Goal: Task Accomplishment & Management: Manage account settings

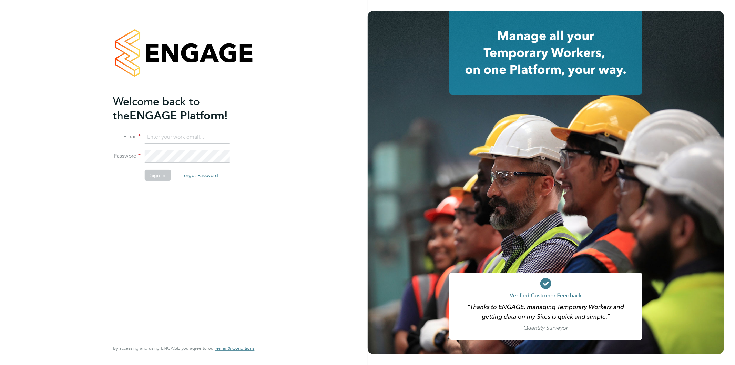
type input "[EMAIL_ADDRESS][PERSON_NAME][DOMAIN_NAME]"
drag, startPoint x: 180, startPoint y: 226, endPoint x: 161, endPoint y: 215, distance: 21.7
click at [176, 224] on div "Welcome back to the ENGAGE Platform! Email Jo.morris@brightonandhovealbion.com …" at bounding box center [180, 216] width 134 height 245
click at [153, 172] on button "Sign In" at bounding box center [158, 175] width 26 height 11
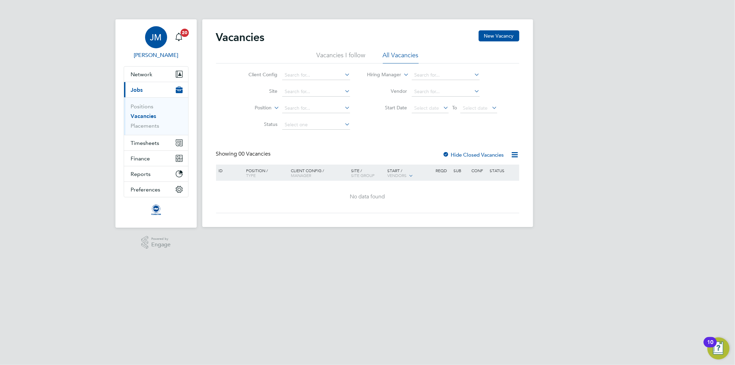
click at [159, 36] on span "JM" at bounding box center [156, 37] width 12 height 9
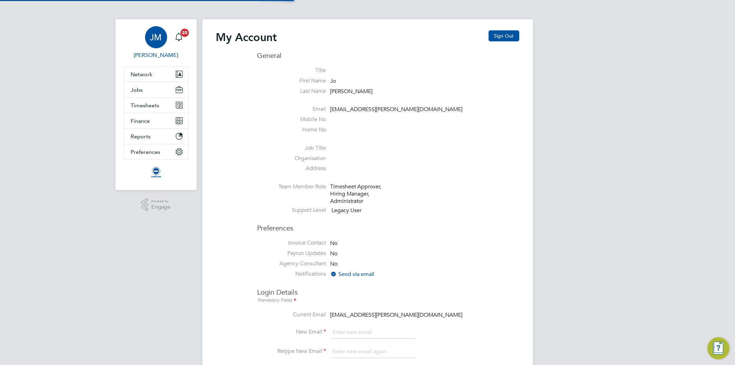
type input "[EMAIL_ADDRESS][PERSON_NAME][DOMAIN_NAME]"
click at [140, 70] on button "Network" at bounding box center [156, 74] width 64 height 15
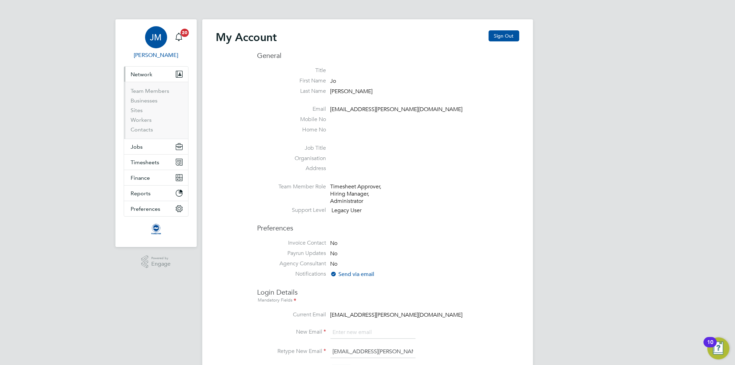
click at [142, 94] on li "Team Members" at bounding box center [157, 93] width 52 height 10
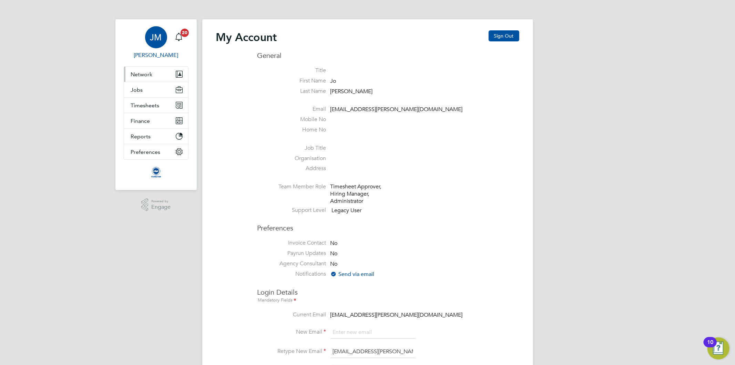
click at [146, 72] on span "Network" at bounding box center [142, 74] width 22 height 7
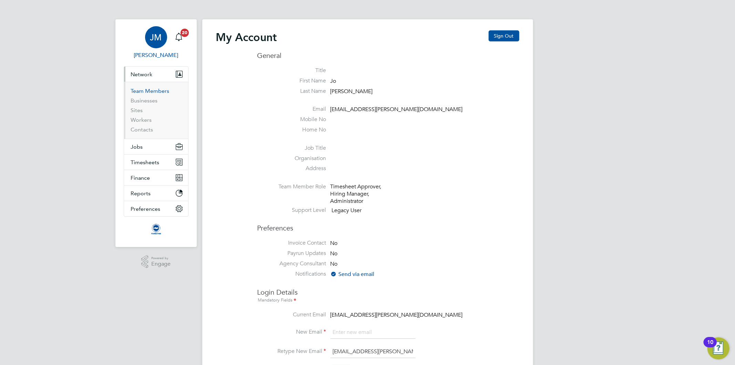
click at [146, 91] on link "Team Members" at bounding box center [150, 91] width 39 height 7
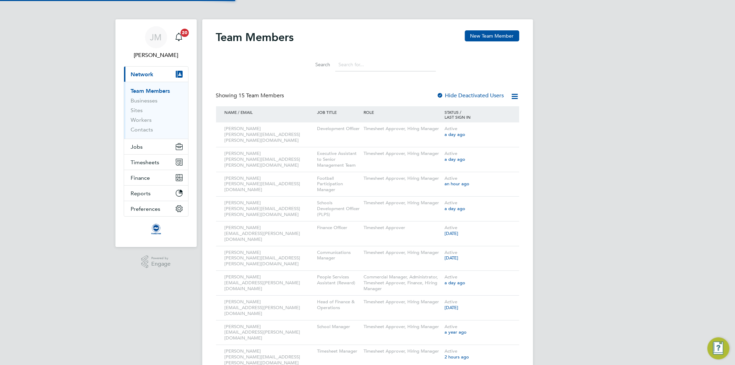
click at [144, 80] on button "Current page: Network" at bounding box center [156, 74] width 64 height 15
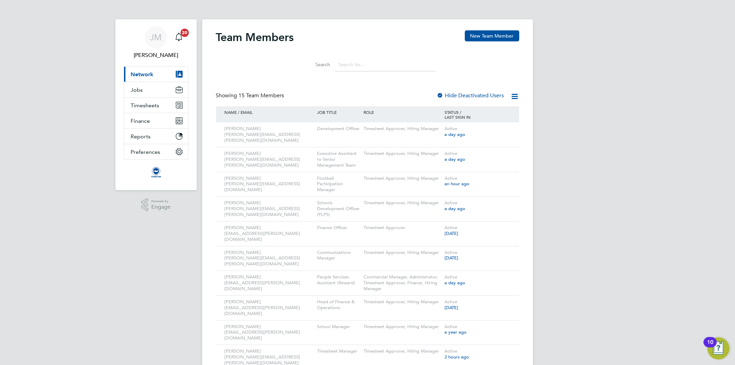
click at [141, 74] on span "Network" at bounding box center [142, 74] width 23 height 7
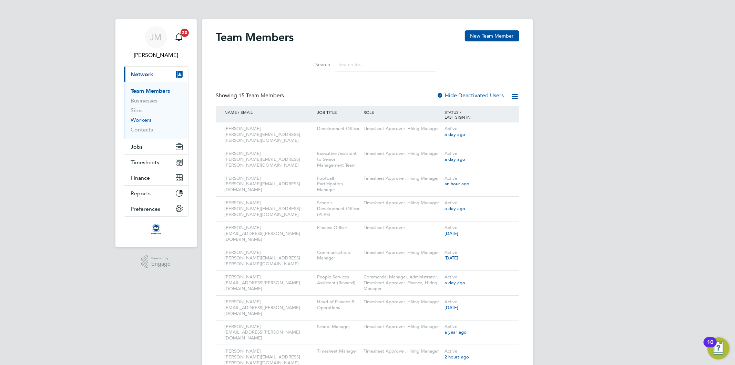
click at [140, 119] on link "Workers" at bounding box center [141, 119] width 21 height 7
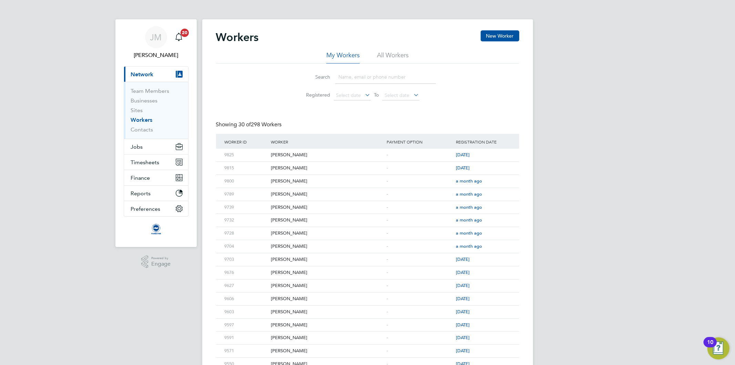
click at [354, 75] on input at bounding box center [385, 76] width 101 height 13
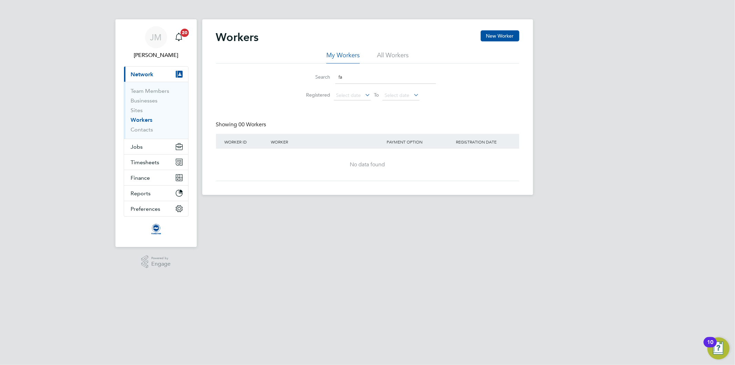
type input "f"
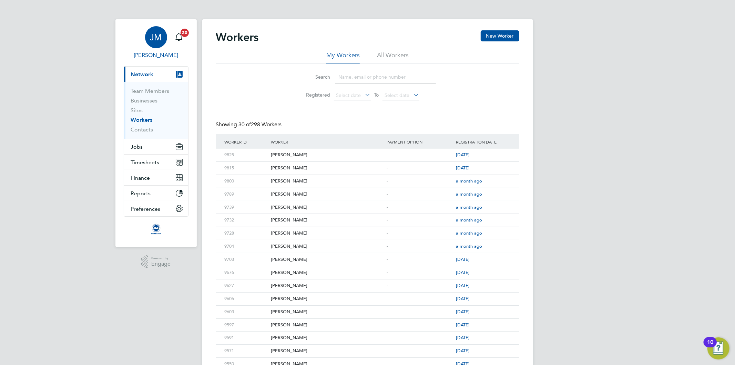
click at [149, 35] on div "JM" at bounding box center [156, 37] width 22 height 22
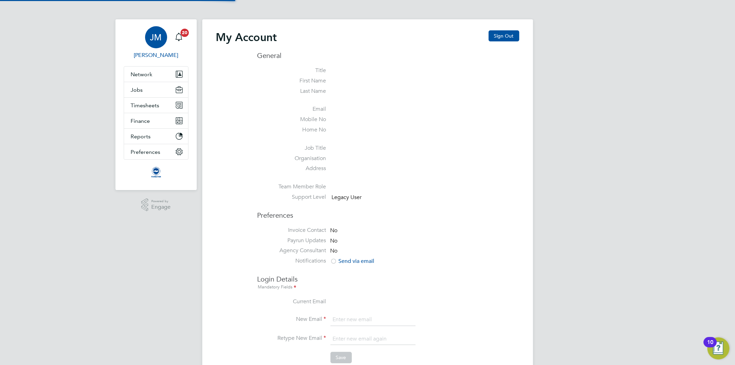
type input "[EMAIL_ADDRESS][PERSON_NAME][DOMAIN_NAME]"
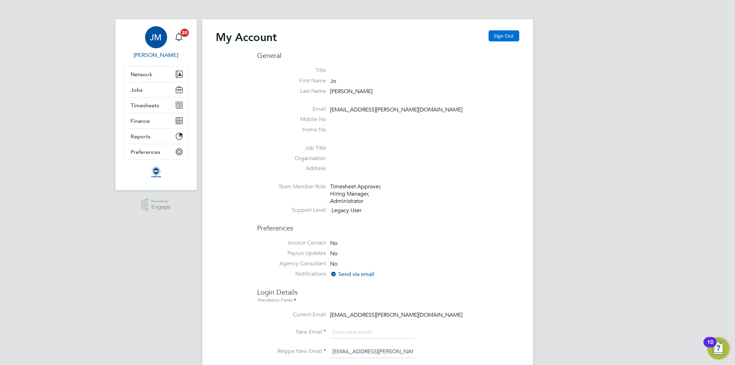
click at [510, 39] on button "Sign Out" at bounding box center [504, 35] width 31 height 11
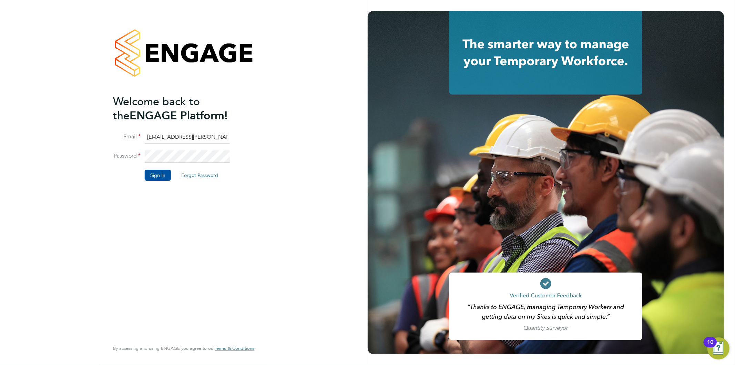
click at [198, 136] on input "[EMAIL_ADDRESS][PERSON_NAME][DOMAIN_NAME]" at bounding box center [187, 137] width 85 height 12
type input "[EMAIL_ADDRESS][PERSON_NAME][DOMAIN_NAME]"
click at [165, 174] on button "Sign In" at bounding box center [158, 175] width 26 height 11
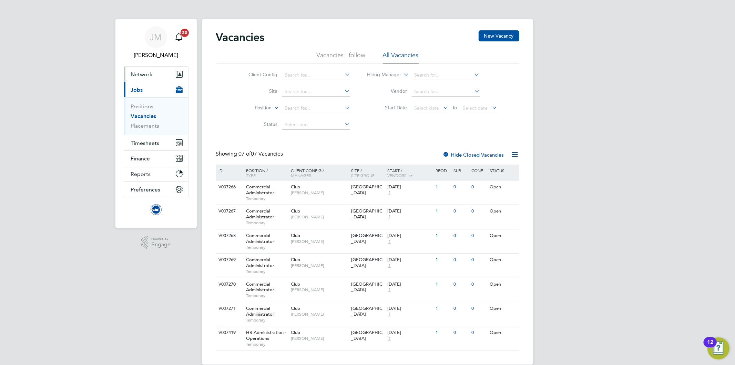
click at [146, 70] on button "Network" at bounding box center [156, 74] width 64 height 15
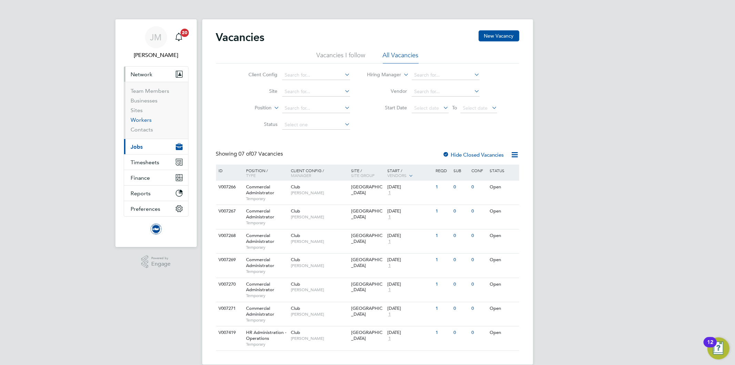
click at [148, 120] on link "Workers" at bounding box center [141, 119] width 21 height 7
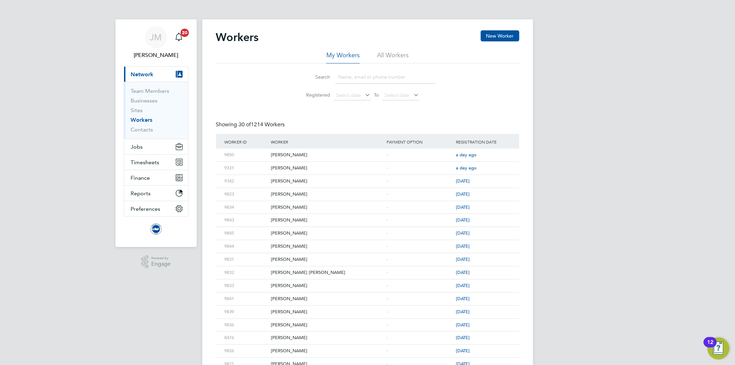
click at [350, 77] on input at bounding box center [385, 76] width 101 height 13
click at [345, 79] on input at bounding box center [385, 76] width 101 height 13
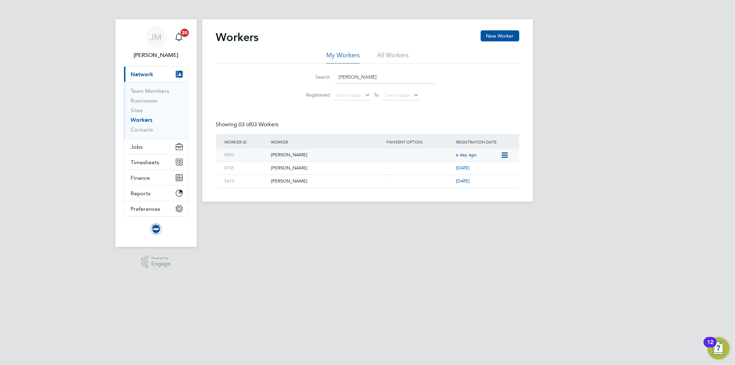
click at [302, 154] on div "Finley Farrell-Bramley" at bounding box center [327, 155] width 116 height 13
drag, startPoint x: 364, startPoint y: 77, endPoint x: 297, endPoint y: 80, distance: 66.9
click at [297, 80] on li "Search farr" at bounding box center [368, 77] width 154 height 20
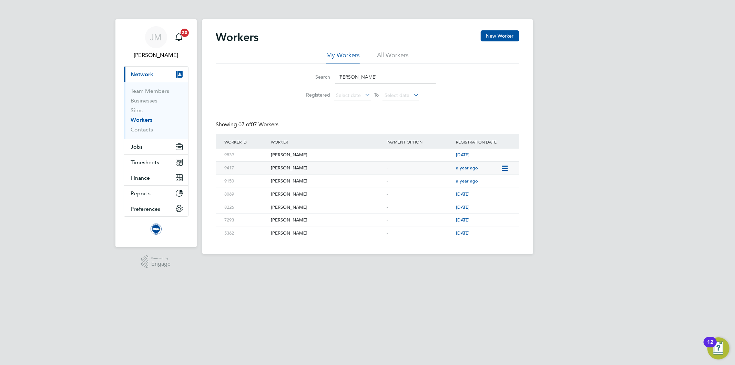
type input "sarah"
click at [291, 168] on div "Sarah Sheridan" at bounding box center [327, 168] width 116 height 13
click at [152, 40] on span "JM" at bounding box center [156, 37] width 12 height 9
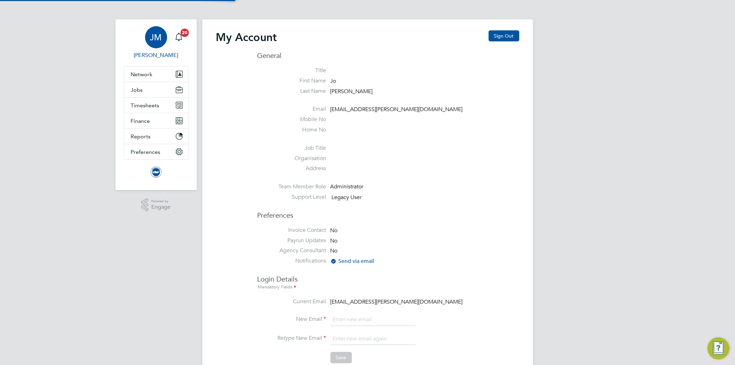
type input "Jo.morris@bhafc.co.uk"
click at [502, 37] on button "Sign Out" at bounding box center [504, 35] width 31 height 11
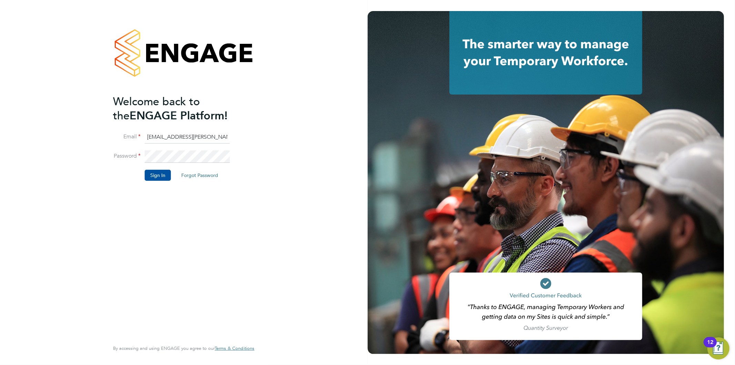
click at [191, 135] on input "Jo.morris@bhafc.co.uk" at bounding box center [187, 137] width 85 height 12
type input "Jo.morris@brightonandhovealbion.com"
click at [157, 173] on button "Sign In" at bounding box center [158, 175] width 26 height 11
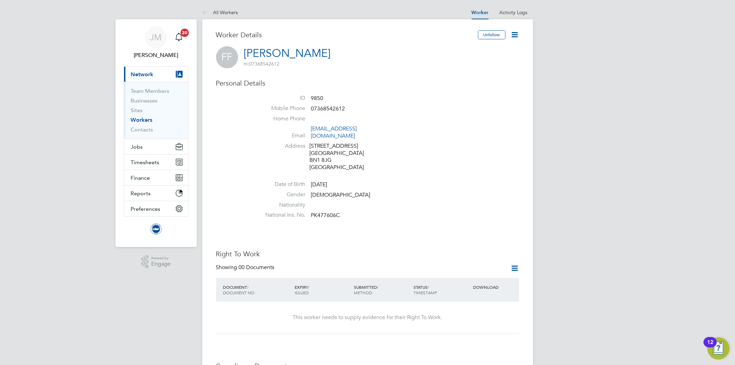
click at [438, 111] on li "Mobile Phone 07368542612" at bounding box center [388, 110] width 262 height 10
click at [442, 83] on h3 "Personal Details" at bounding box center [367, 83] width 303 height 9
click at [518, 33] on icon at bounding box center [515, 34] width 9 height 9
click at [480, 49] on li "Invite Worker" at bounding box center [489, 51] width 56 height 10
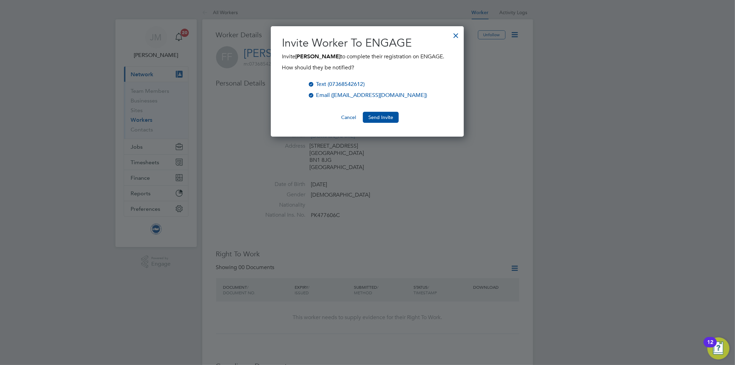
scroll to position [119, 193]
click at [387, 123] on button "Send Invite" at bounding box center [381, 117] width 36 height 11
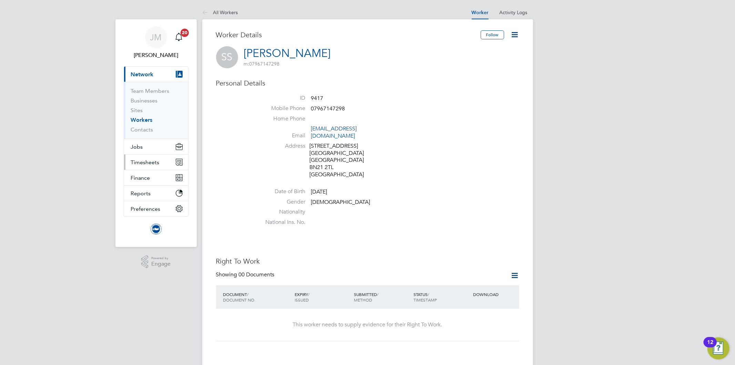
click at [146, 162] on span "Timesheets" at bounding box center [145, 162] width 29 height 7
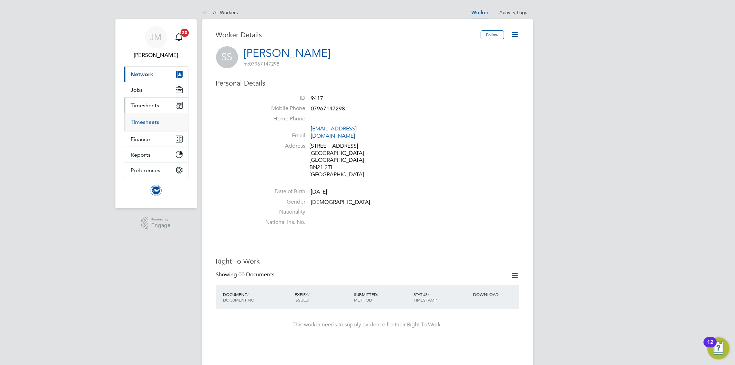
click at [151, 120] on link "Timesheets" at bounding box center [145, 122] width 29 height 7
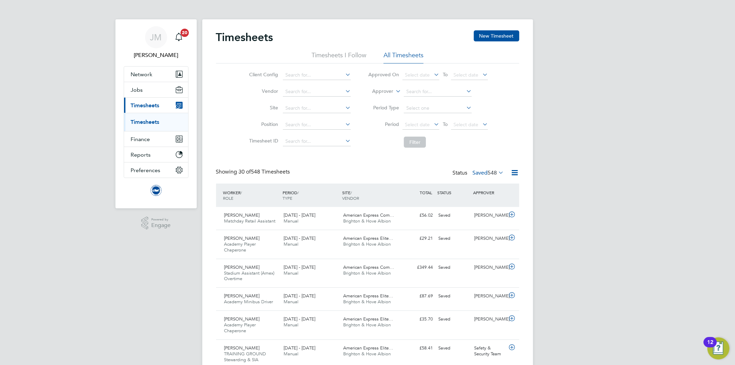
click at [394, 90] on icon at bounding box center [394, 89] width 0 height 6
click at [379, 99] on li "Worker" at bounding box center [376, 99] width 34 height 9
click at [429, 91] on input at bounding box center [438, 92] width 68 height 10
click at [415, 100] on li "Sarah Sheridan" at bounding box center [446, 101] width 85 height 9
type input "Sarah Sheridan"
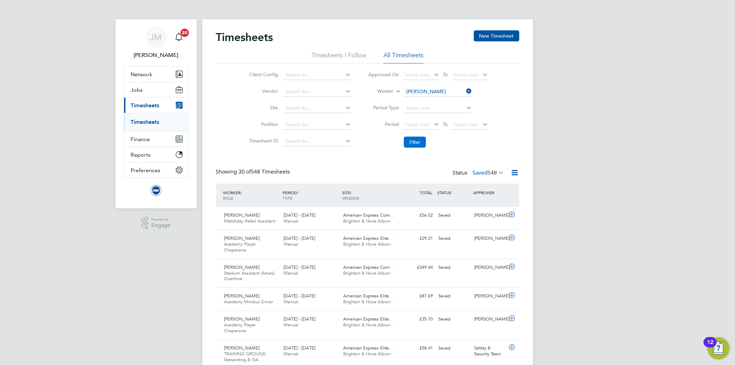
click at [422, 139] on button "Filter" at bounding box center [415, 141] width 22 height 11
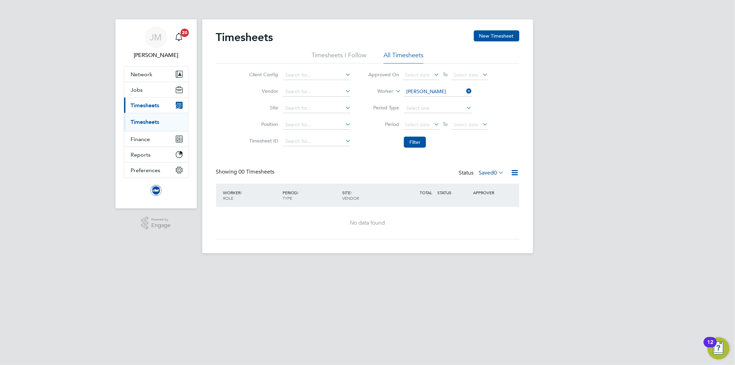
click at [497, 173] on icon at bounding box center [497, 173] width 0 height 10
click at [493, 214] on li "Approved" at bounding box center [488, 214] width 32 height 10
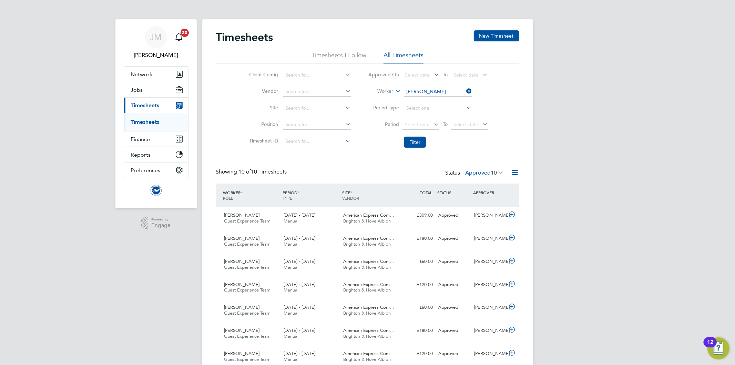
click at [465, 91] on icon at bounding box center [465, 91] width 0 height 10
click at [415, 91] on input at bounding box center [438, 92] width 68 height 10
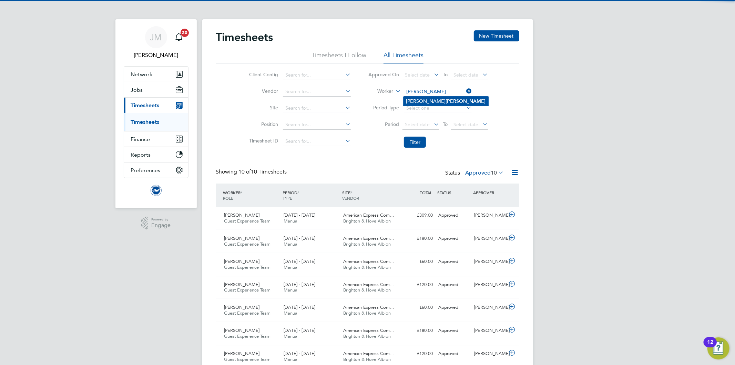
click at [419, 99] on li "Samuel Avery" at bounding box center [446, 101] width 85 height 9
type input "Samuel Avery"
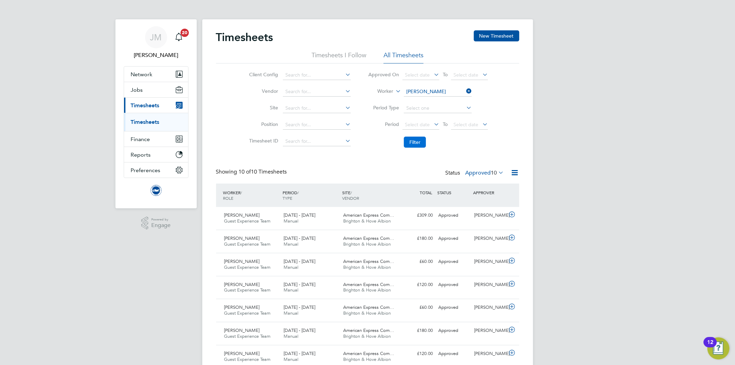
click at [416, 139] on button "Filter" at bounding box center [415, 141] width 22 height 11
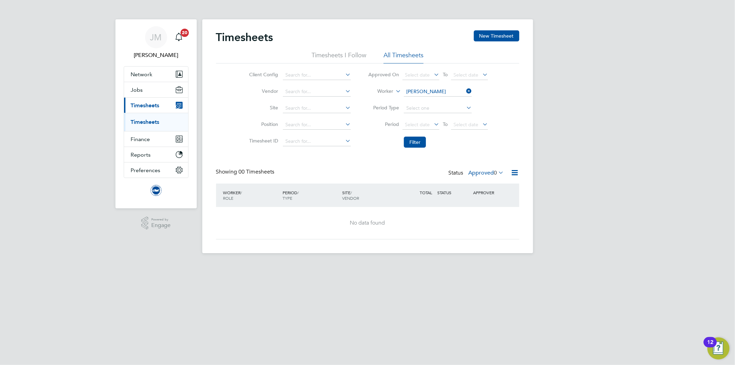
click at [486, 171] on label "Approved 0" at bounding box center [486, 172] width 35 height 7
click at [490, 201] on li "Submitted" at bounding box center [485, 204] width 32 height 10
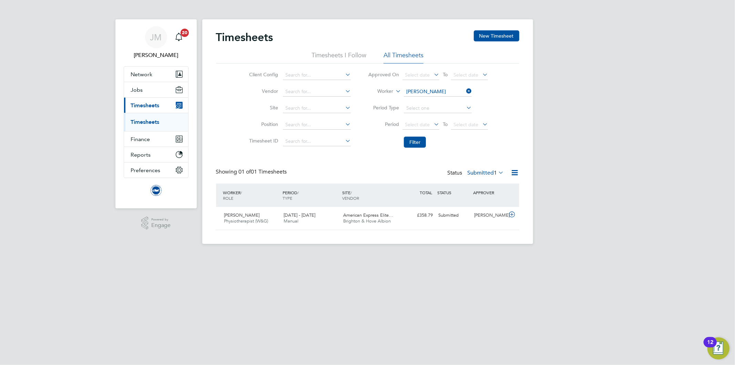
click at [465, 91] on icon at bounding box center [465, 91] width 0 height 10
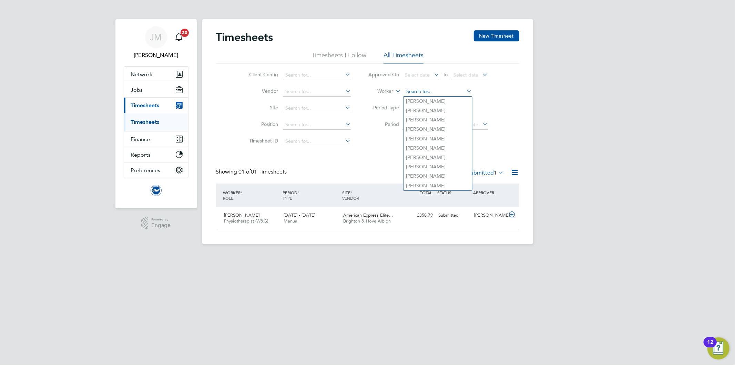
click at [435, 91] on input at bounding box center [438, 92] width 68 height 10
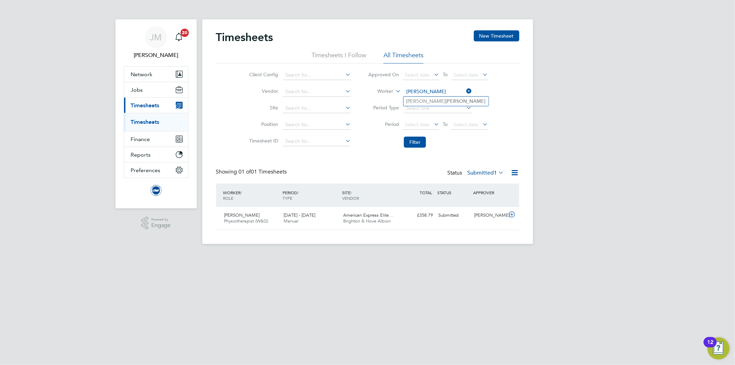
type input "powell"
click at [497, 173] on icon at bounding box center [497, 173] width 0 height 10
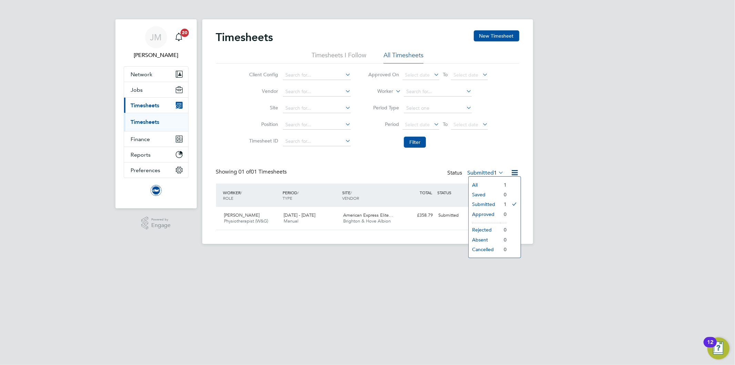
click at [477, 185] on li "All" at bounding box center [485, 185] width 32 height 10
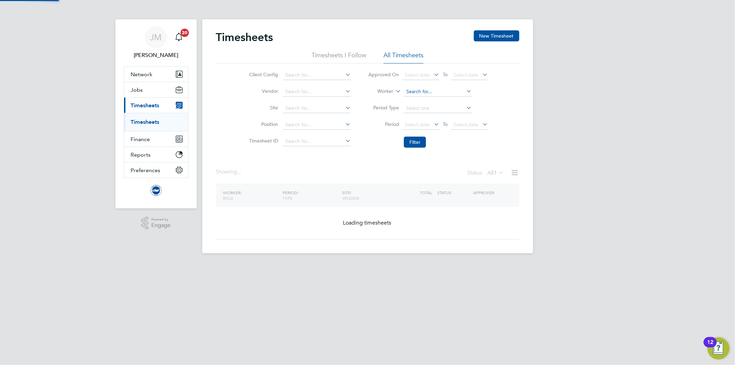
click at [425, 93] on input at bounding box center [438, 92] width 68 height 10
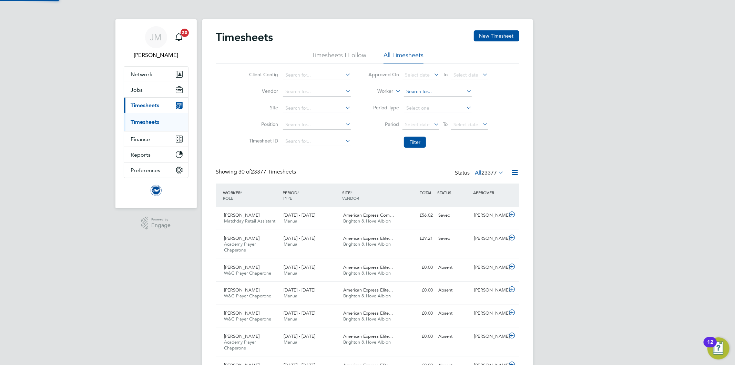
scroll to position [17, 60]
type input "powell"
click at [428, 87] on input "powell" at bounding box center [438, 92] width 68 height 10
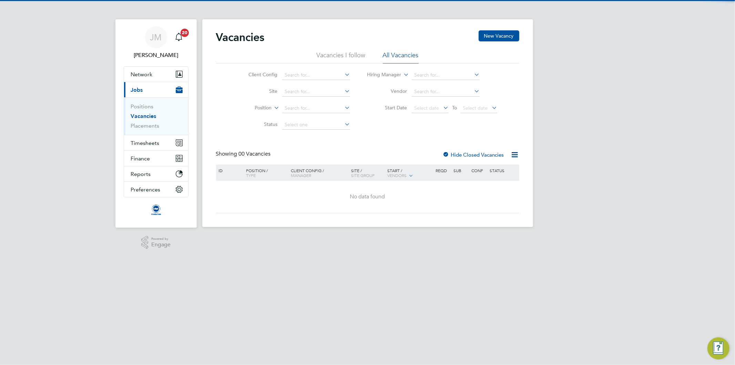
drag, startPoint x: 223, startPoint y: 129, endPoint x: 202, endPoint y: 130, distance: 20.7
click at [223, 129] on div "Client Config Site Position Status Hiring Manager Vendor Start Date Select date…" at bounding box center [367, 98] width 303 height 70
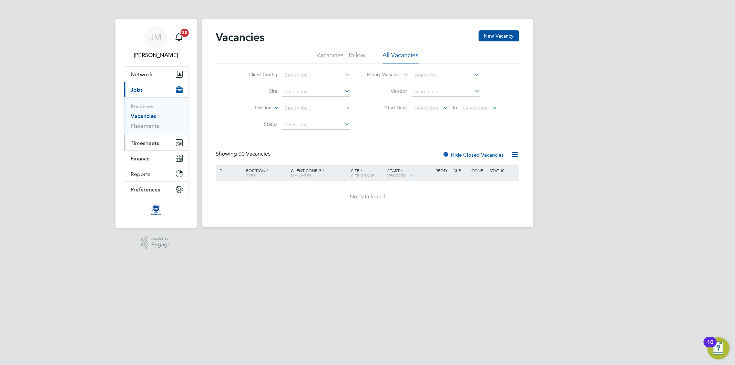
click at [149, 145] on span "Timesheets" at bounding box center [145, 143] width 29 height 7
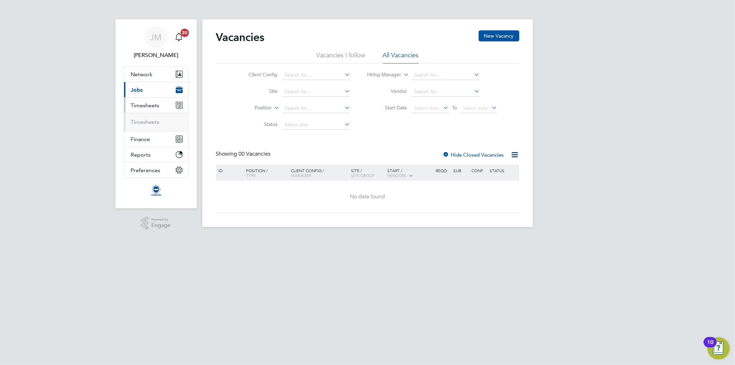
click at [150, 126] on ul "Timesheets" at bounding box center [156, 122] width 64 height 18
click at [153, 120] on link "Timesheets" at bounding box center [145, 122] width 29 height 7
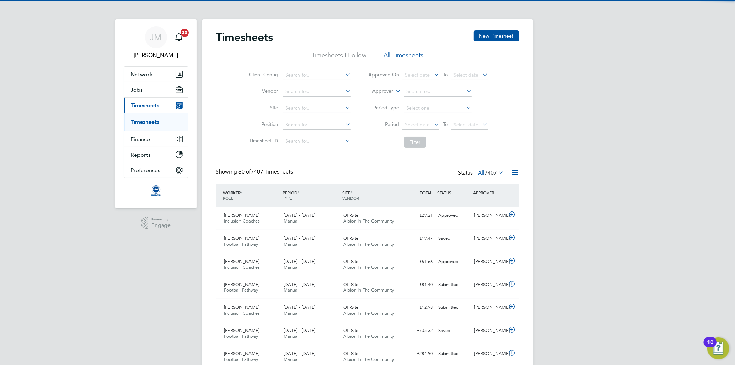
click at [394, 90] on icon at bounding box center [394, 89] width 0 height 6
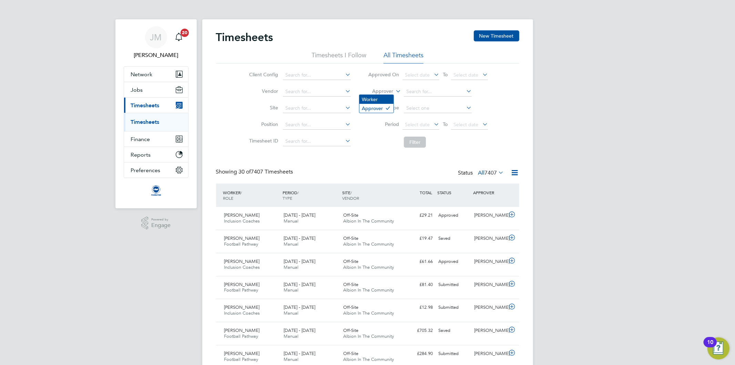
click at [380, 101] on li "Worker" at bounding box center [376, 99] width 34 height 9
click at [414, 94] on input at bounding box center [438, 92] width 68 height 10
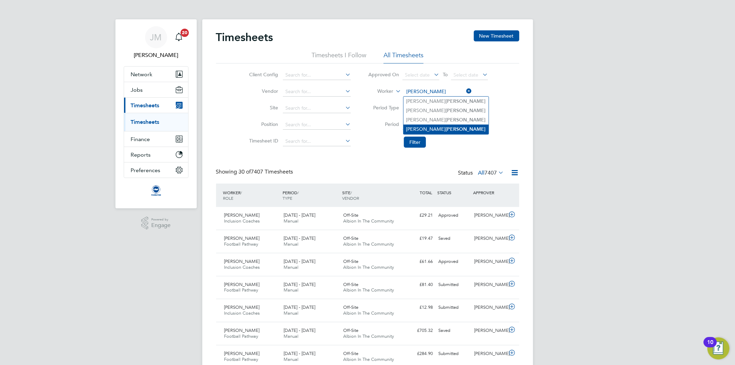
click at [446, 129] on b "Powell" at bounding box center [466, 129] width 40 height 6
type input "Lewis Powell"
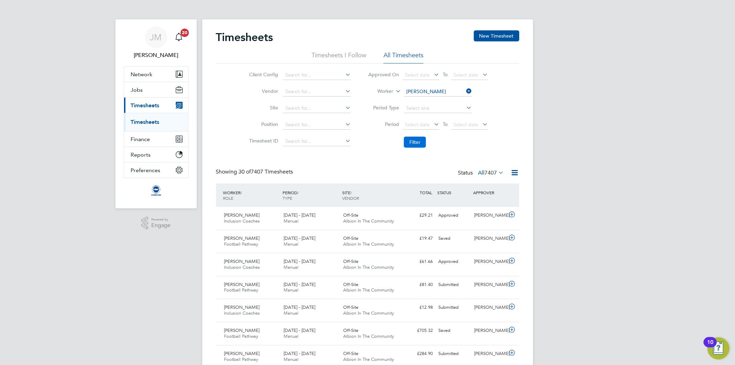
click at [414, 141] on button "Filter" at bounding box center [415, 141] width 22 height 11
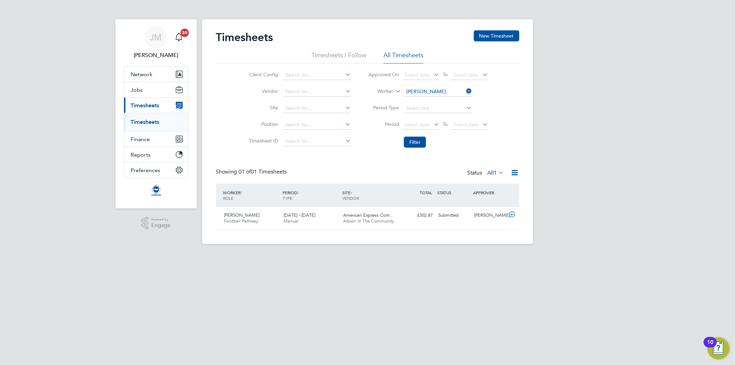
click at [497, 171] on icon at bounding box center [497, 173] width 0 height 10
click at [339, 167] on div "Timesheets New Timesheet Timesheets I Follow All Timesheets Client Config Vendo…" at bounding box center [367, 130] width 303 height 200
drag, startPoint x: 159, startPoint y: 36, endPoint x: 163, endPoint y: 36, distance: 3.8
click at [159, 36] on span "JM" at bounding box center [156, 37] width 12 height 9
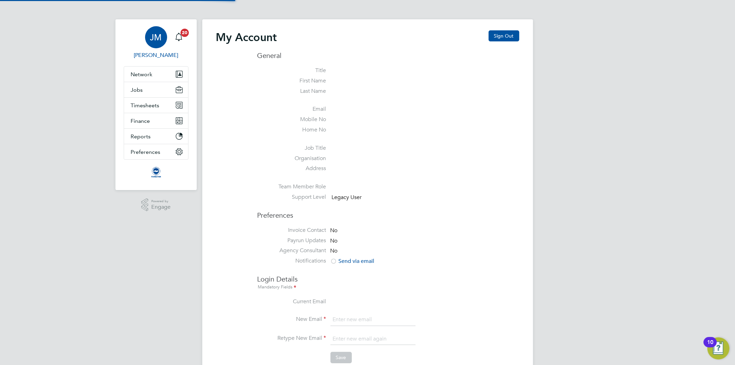
type input "[EMAIL_ADDRESS][PERSON_NAME][DOMAIN_NAME]"
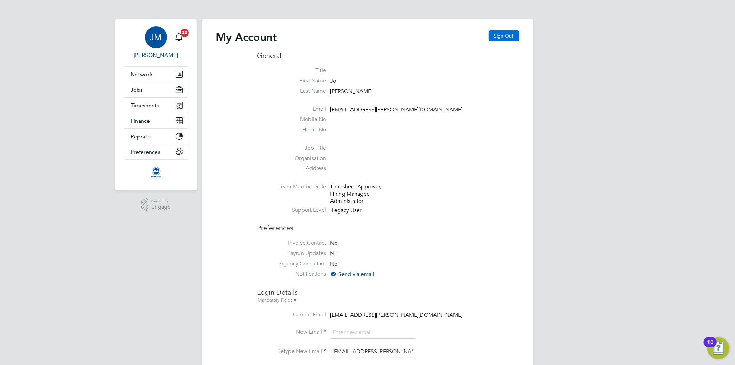
click at [511, 39] on button "Sign Out" at bounding box center [504, 35] width 31 height 11
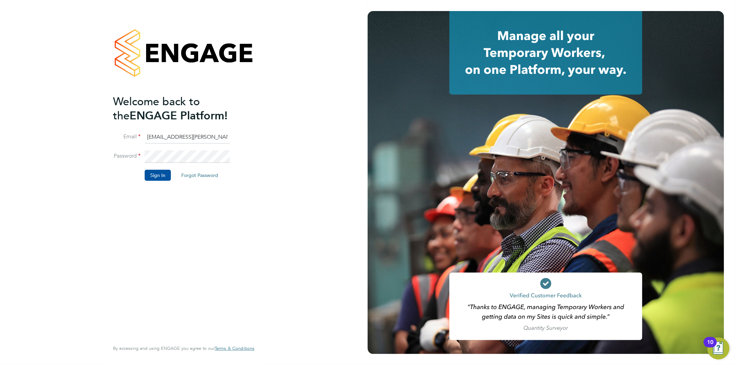
click at [200, 134] on input "[EMAIL_ADDRESS][PERSON_NAME][DOMAIN_NAME]" at bounding box center [187, 137] width 85 height 12
type input "[EMAIL_ADDRESS][PERSON_NAME][DOMAIN_NAME]"
click at [159, 174] on button "Sign In" at bounding box center [158, 175] width 26 height 11
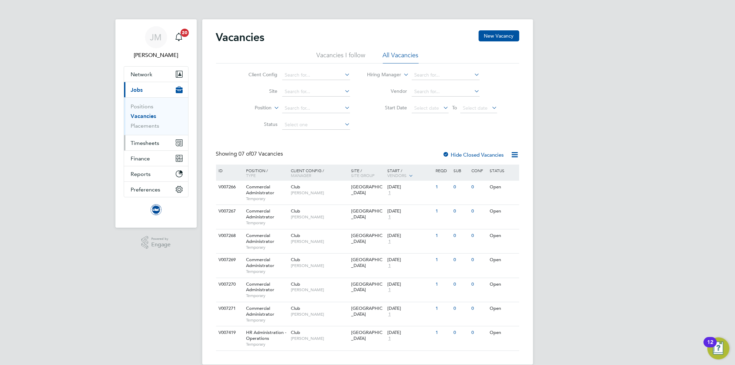
click at [146, 141] on span "Timesheets" at bounding box center [145, 143] width 29 height 7
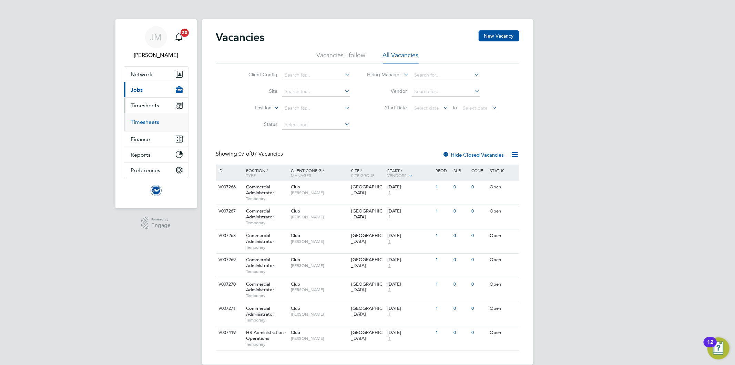
click at [148, 122] on link "Timesheets" at bounding box center [145, 122] width 29 height 7
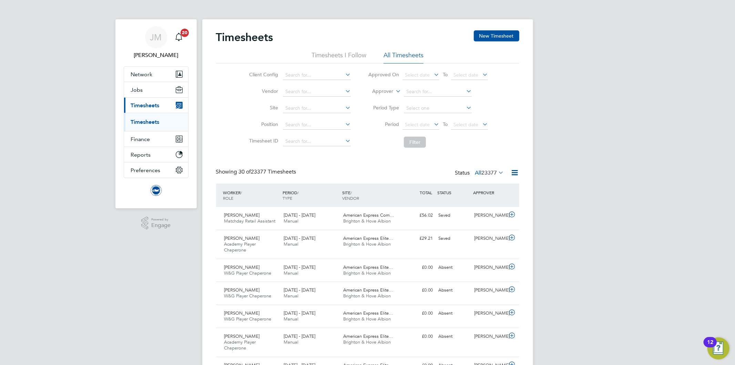
click at [394, 89] on icon at bounding box center [394, 89] width 0 height 6
click at [374, 101] on li "Worker" at bounding box center [376, 99] width 34 height 9
click at [428, 92] on input at bounding box center [438, 92] width 68 height 10
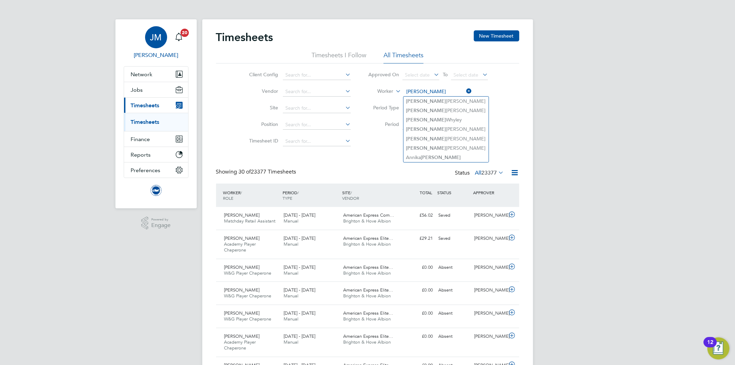
type input "[PERSON_NAME]"
click at [157, 38] on span "JM" at bounding box center [156, 37] width 12 height 9
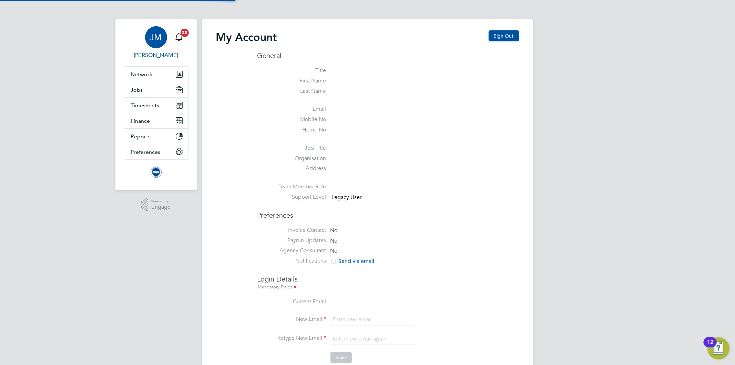
type input "Jo.morris@bhafc.co.uk"
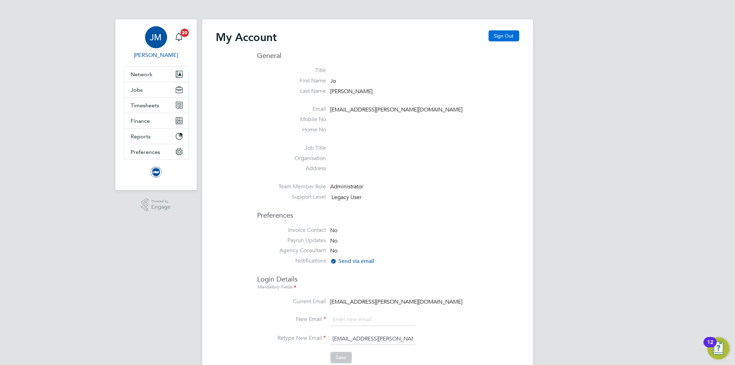
click at [508, 38] on button "Sign Out" at bounding box center [504, 35] width 31 height 11
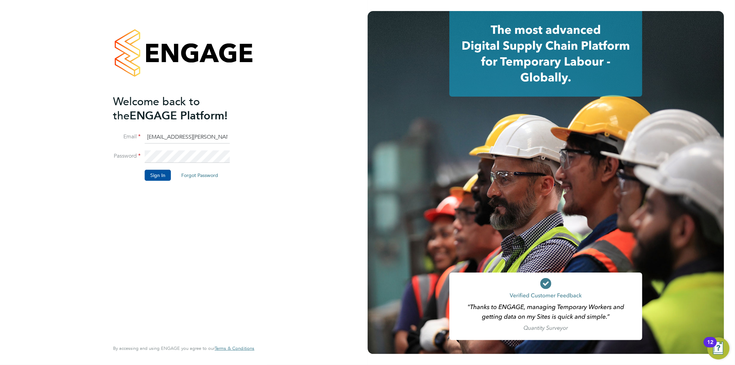
click at [185, 136] on input "Jo.morris@bhafc.co.uk" at bounding box center [187, 137] width 85 height 12
type input "Jo.morris@brightonandhovealbion.com"
click at [163, 178] on button "Sign In" at bounding box center [158, 175] width 26 height 11
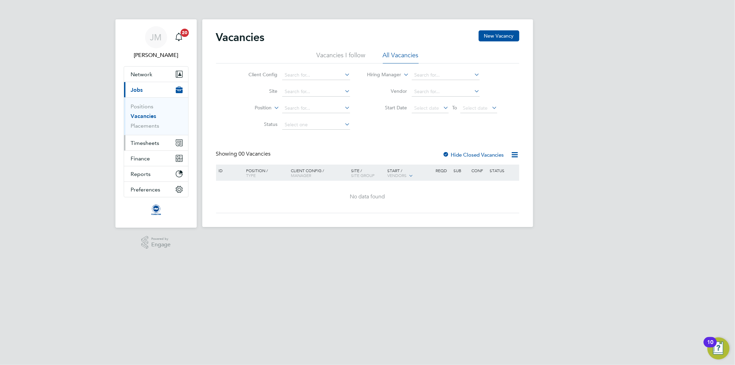
click at [143, 145] on span "Timesheets" at bounding box center [145, 143] width 29 height 7
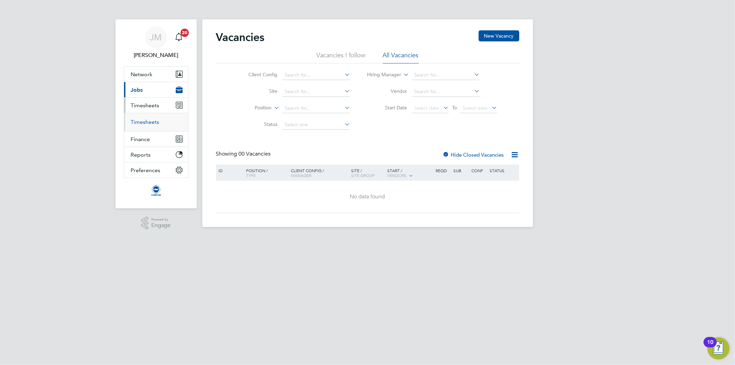
click at [143, 122] on link "Timesheets" at bounding box center [145, 122] width 29 height 7
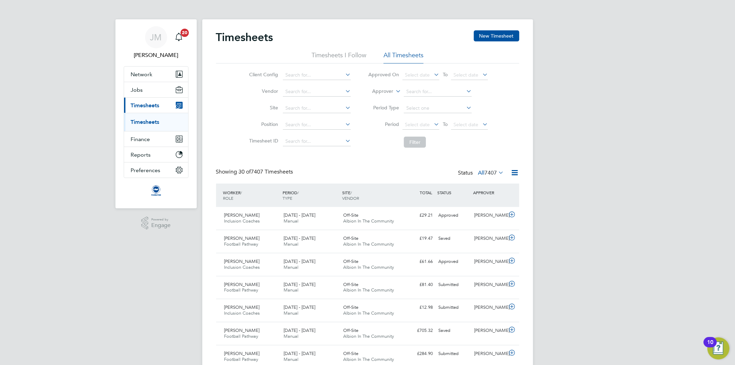
click at [394, 90] on icon at bounding box center [394, 89] width 0 height 6
click at [373, 97] on li "Worker" at bounding box center [376, 99] width 34 height 9
click at [416, 93] on input at bounding box center [438, 92] width 68 height 10
click at [436, 109] on li "[PERSON_NAME]" at bounding box center [446, 110] width 85 height 9
type input "[PERSON_NAME]"
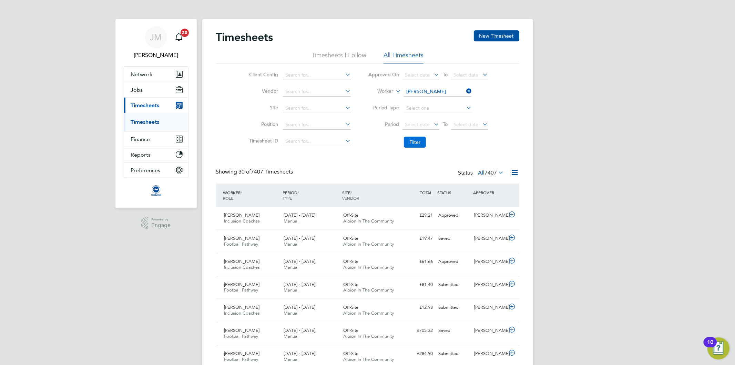
click at [422, 142] on button "Filter" at bounding box center [415, 141] width 22 height 11
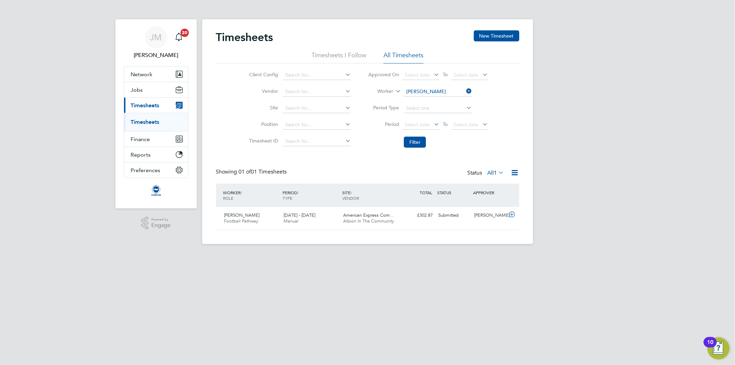
click at [497, 173] on icon at bounding box center [497, 173] width 0 height 10
click at [492, 181] on li "All" at bounding box center [495, 185] width 32 height 10
